Goal: Transaction & Acquisition: Book appointment/travel/reservation

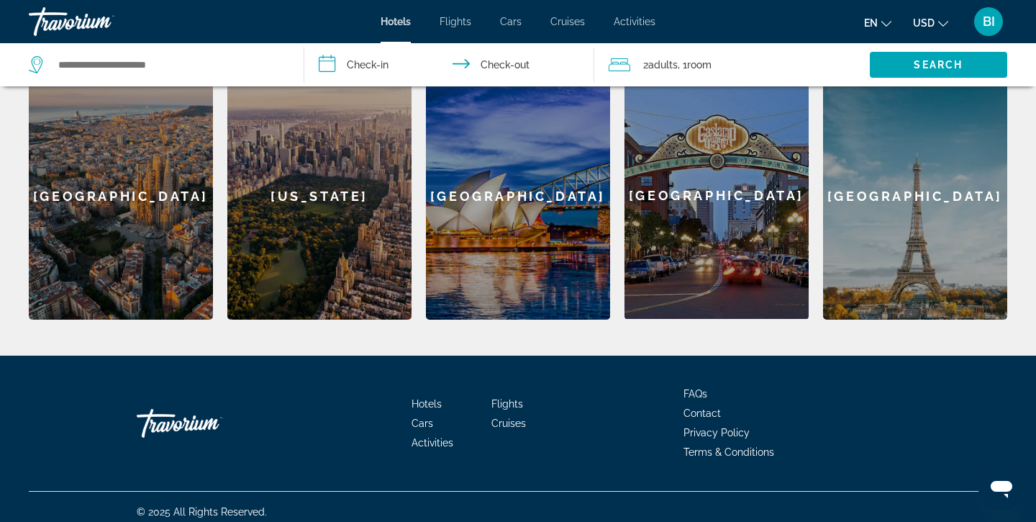
scroll to position [463, 0]
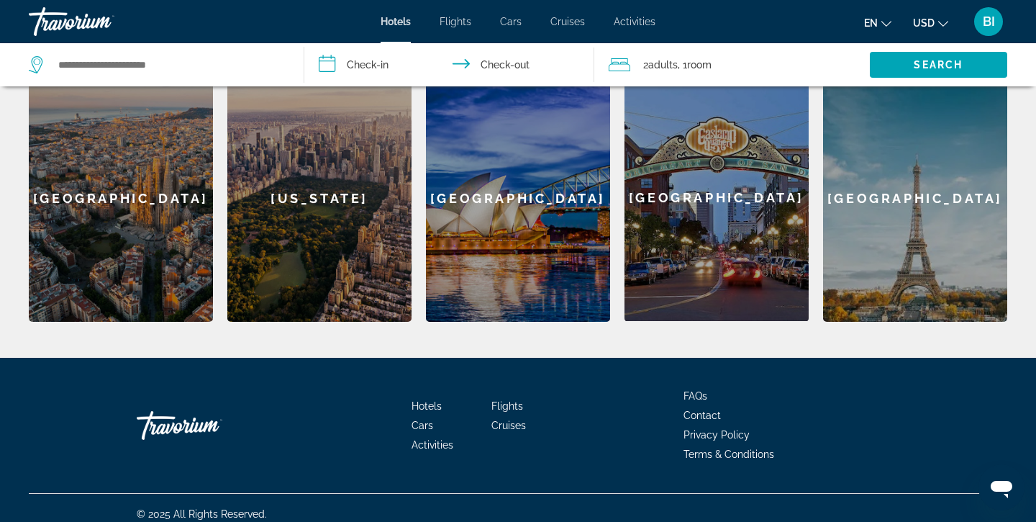
click at [927, 233] on div "[GEOGRAPHIC_DATA]" at bounding box center [915, 198] width 184 height 248
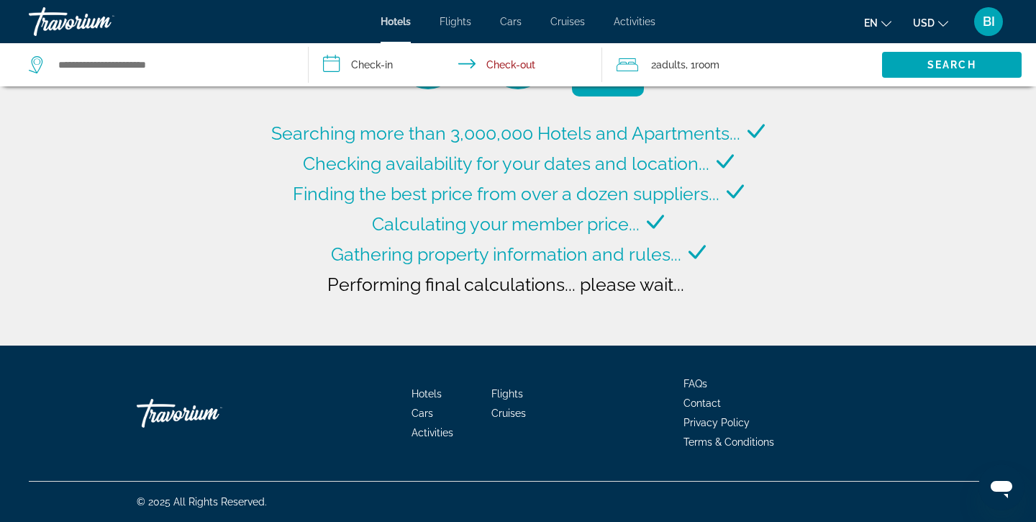
type input "**********"
